Goal: Information Seeking & Learning: Learn about a topic

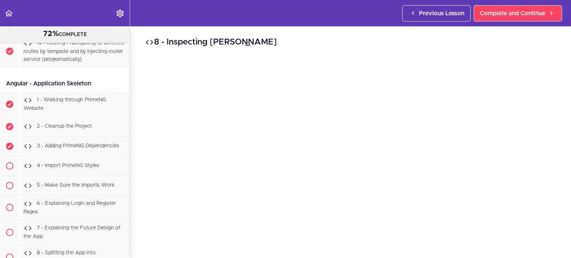
scroll to position [14198, 0]
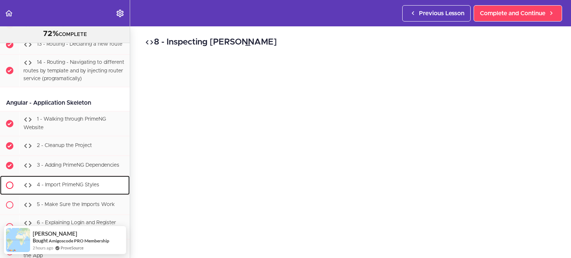
click at [70, 184] on span "4 - Import PrimeNG Styles" at bounding box center [68, 185] width 62 height 5
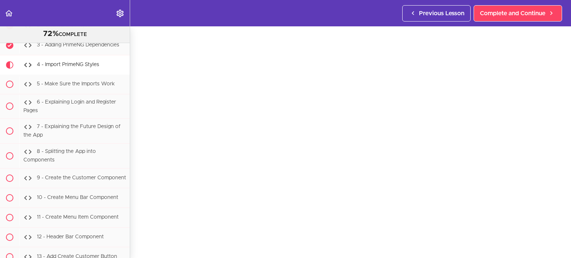
scroll to position [19, 0]
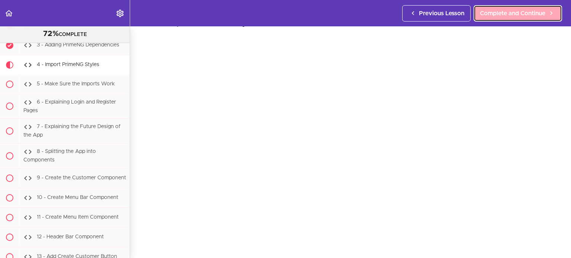
click at [496, 13] on span "Complete and Continue" at bounding box center [512, 13] width 65 height 9
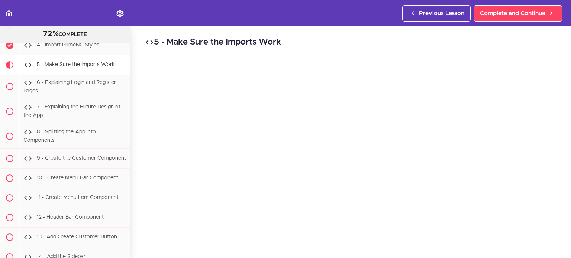
click at [541, 4] on div "Previous Lesson Complete and Continue" at bounding box center [483, 13] width 163 height 26
click at [549, 21] on div "Previous Lesson Complete and Continue" at bounding box center [483, 13] width 163 height 26
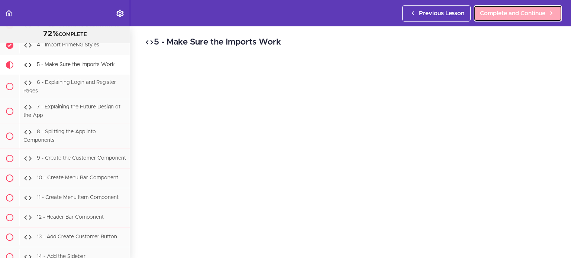
click at [554, 17] on icon at bounding box center [551, 13] width 9 height 8
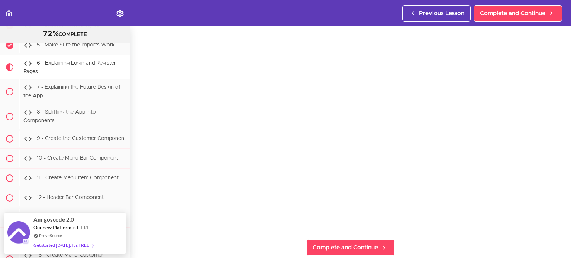
scroll to position [55, 0]
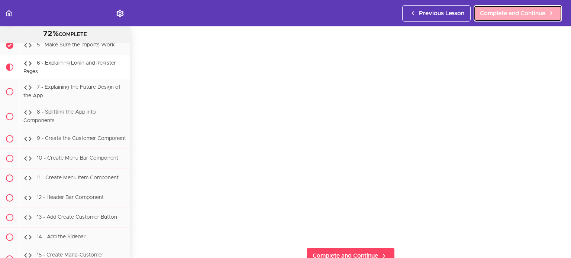
click at [517, 7] on link "Complete and Continue" at bounding box center [518, 13] width 88 height 16
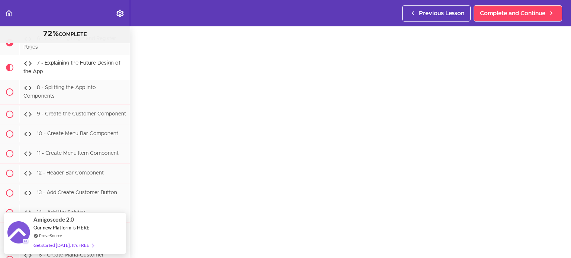
scroll to position [36, 0]
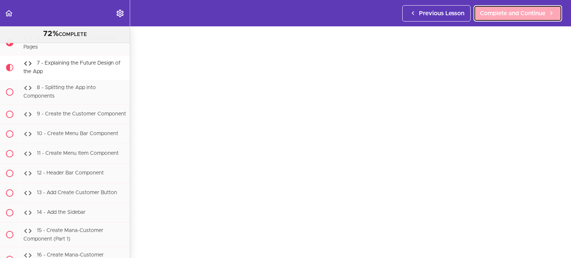
click at [513, 16] on span "Complete and Continue" at bounding box center [512, 13] width 65 height 9
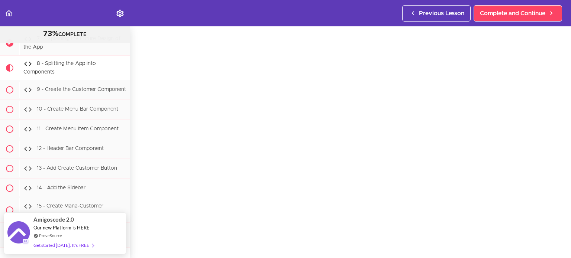
scroll to position [30, 0]
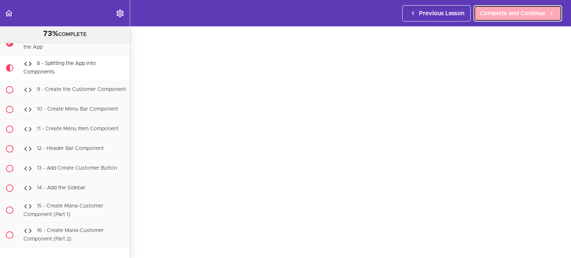
click at [540, 16] on span "Complete and Continue" at bounding box center [512, 13] width 65 height 9
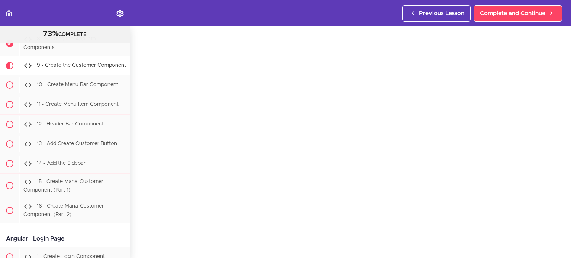
scroll to position [30, 0]
